Goal: Task Accomplishment & Management: Manage account settings

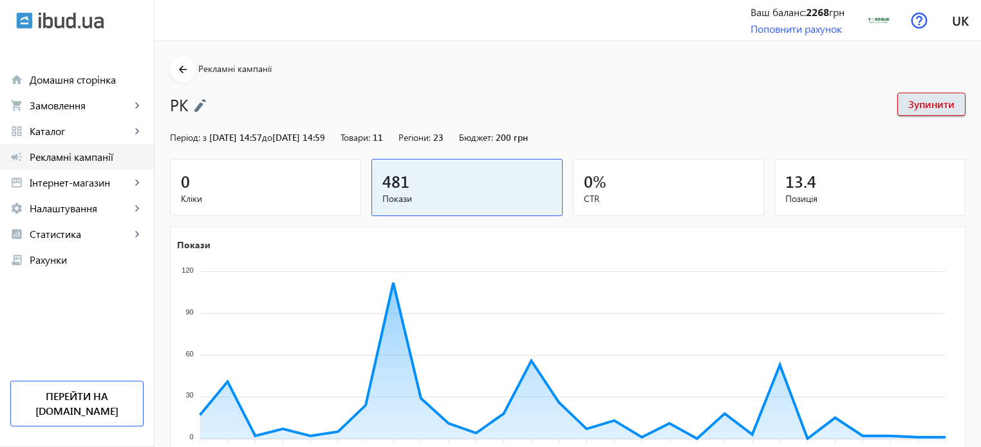
click at [93, 154] on span "Рекламні кампанії" at bounding box center [87, 157] width 114 height 13
